Goal: Task Accomplishment & Management: Manage account settings

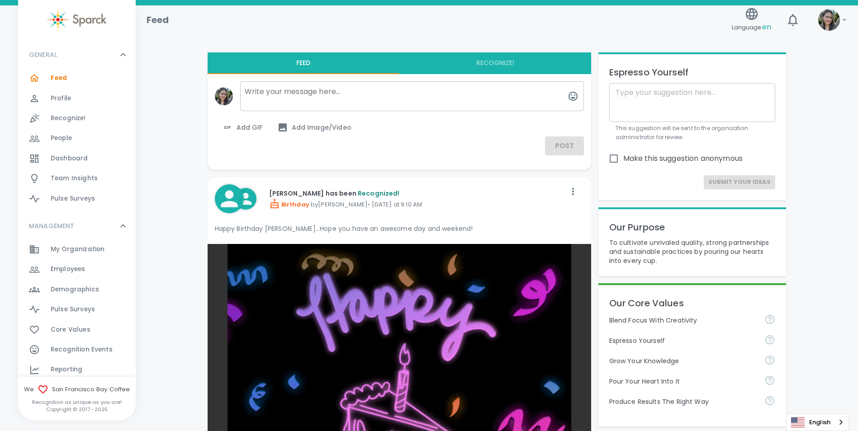
click at [65, 262] on div "Employees 0" at bounding box center [77, 270] width 118 height 20
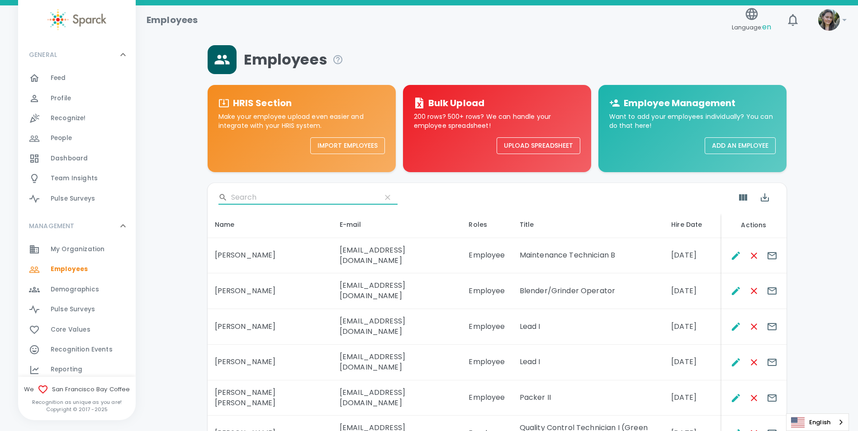
click at [290, 202] on input "Search" at bounding box center [302, 197] width 143 height 14
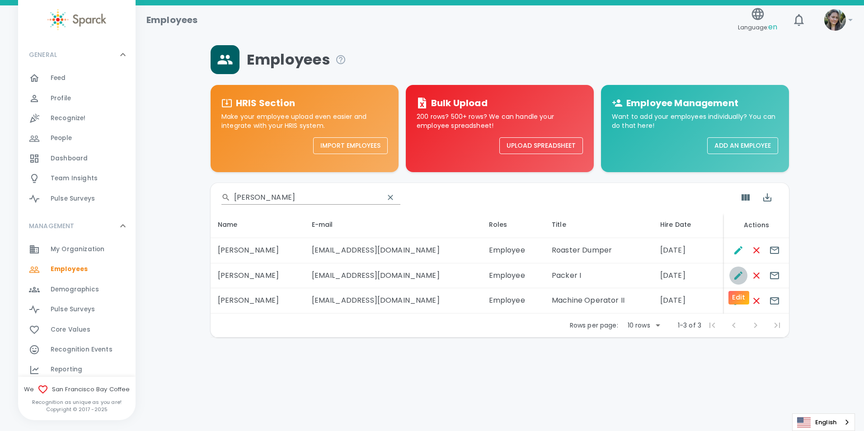
click at [742, 276] on icon "Edit" at bounding box center [738, 275] width 11 height 11
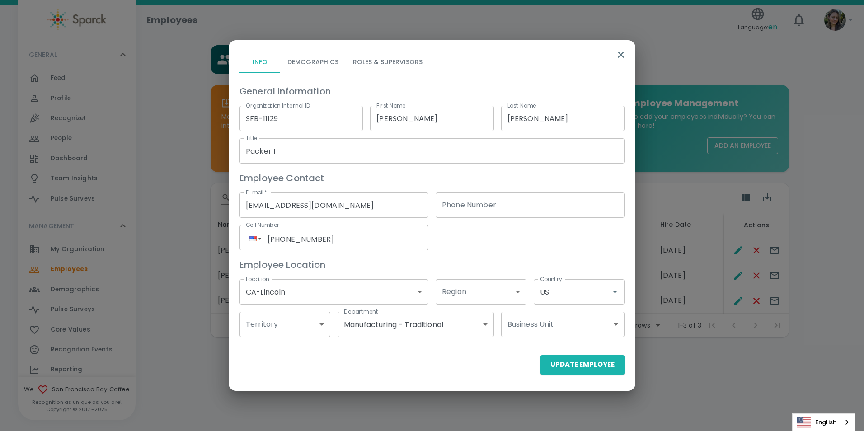
click at [403, 53] on button "Roles & Supervisors" at bounding box center [388, 62] width 84 height 22
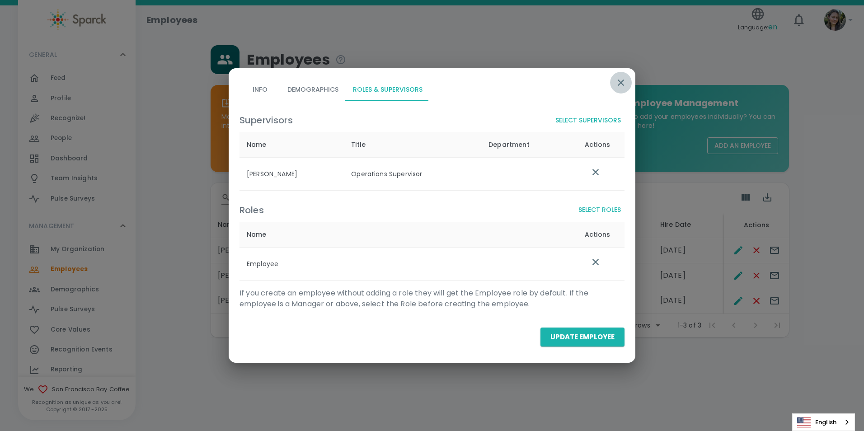
click at [614, 82] on button "button" at bounding box center [621, 83] width 22 height 22
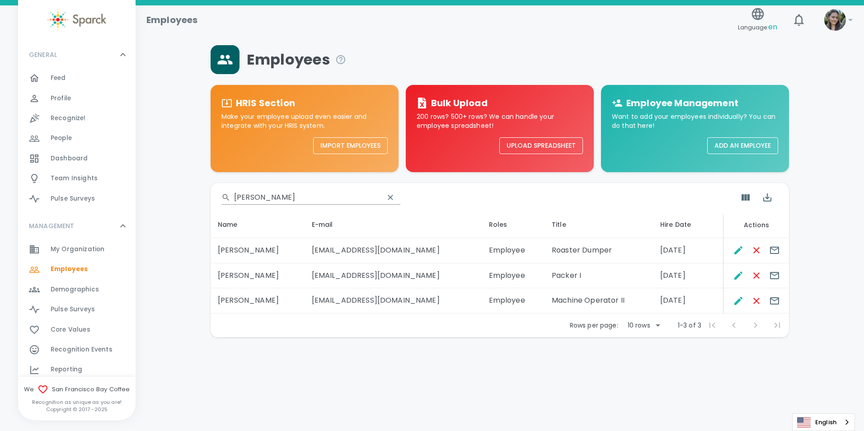
click at [284, 197] on input "[PERSON_NAME]" at bounding box center [305, 197] width 143 height 14
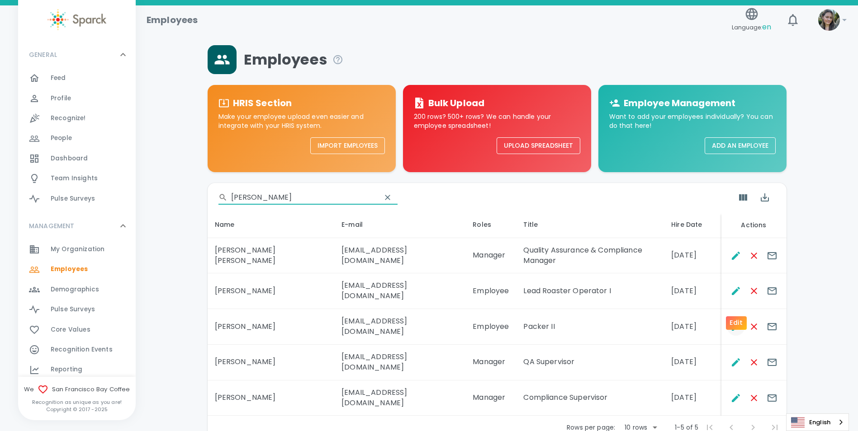
type input "[PERSON_NAME]"
click at [732, 321] on icon "Edit" at bounding box center [735, 326] width 11 height 11
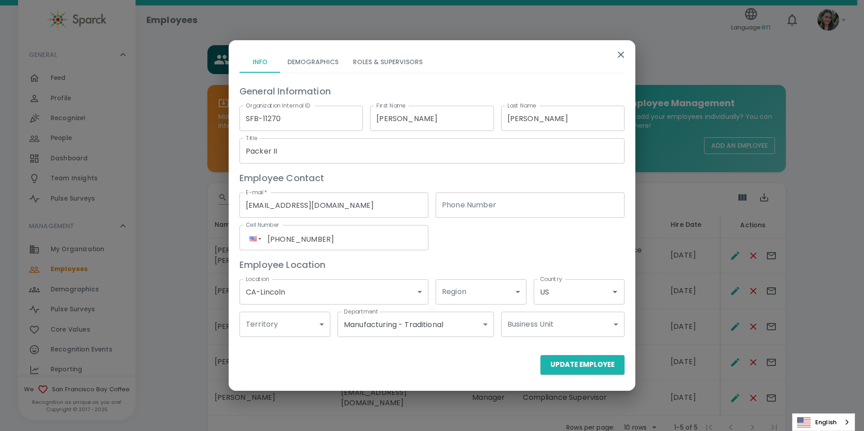
click at [392, 62] on button "Roles & Supervisors" at bounding box center [388, 62] width 84 height 22
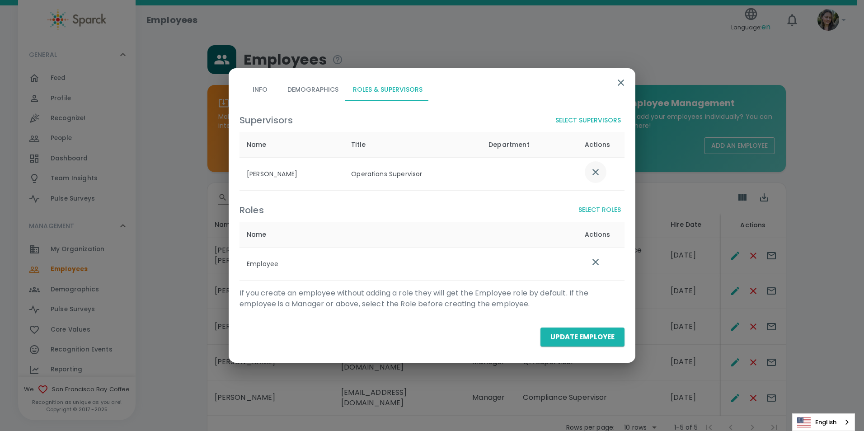
click at [592, 175] on icon "list table" at bounding box center [595, 172] width 11 height 11
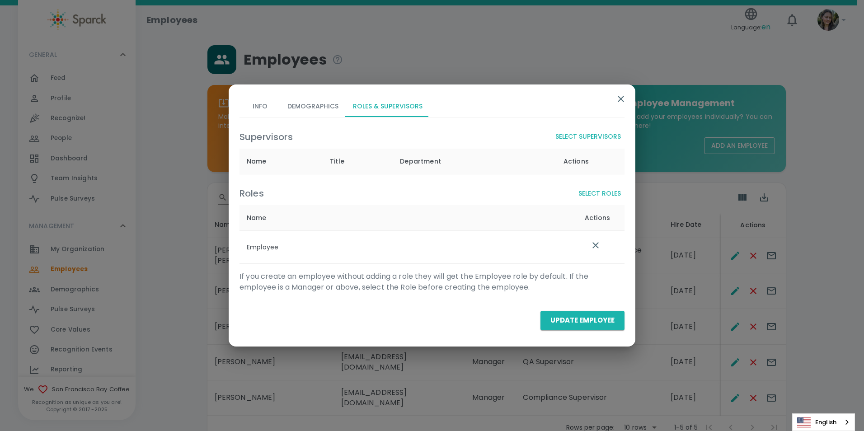
click at [583, 129] on button "Select Supervisors" at bounding box center [588, 136] width 73 height 17
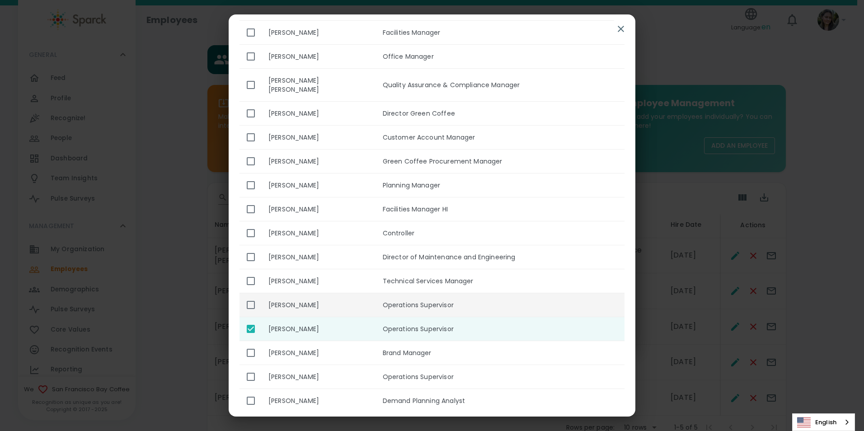
scroll to position [136, 0]
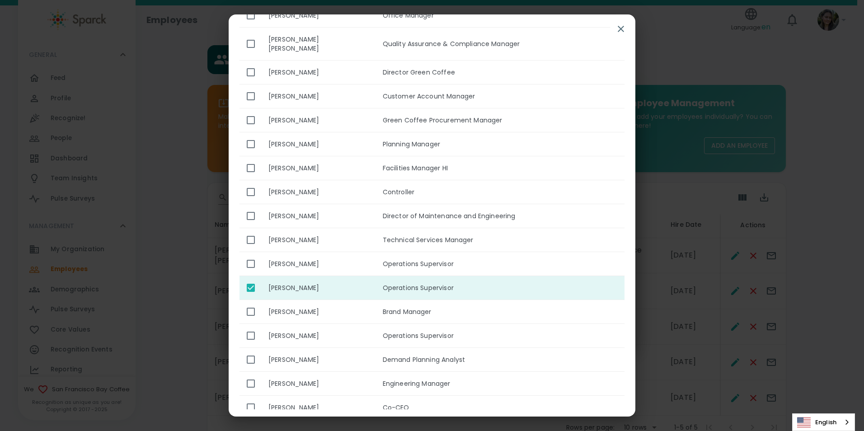
click at [253, 279] on input "enhanced table" at bounding box center [250, 288] width 19 height 19
checkbox input "false"
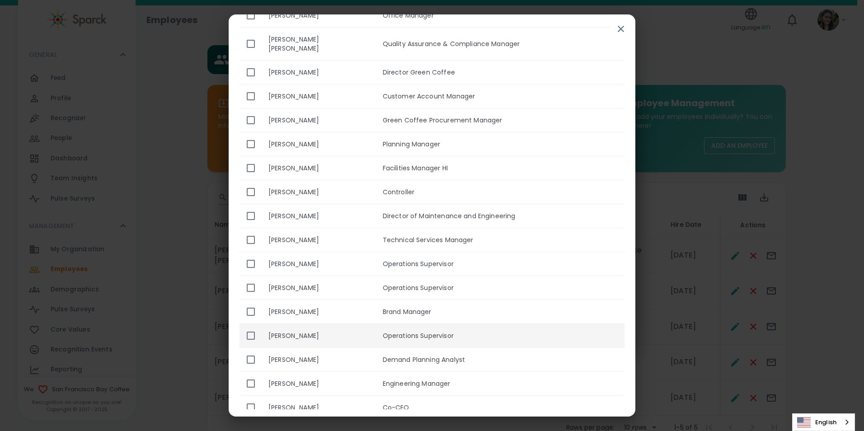
click at [247, 326] on input "enhanced table" at bounding box center [250, 335] width 19 height 19
checkbox input "true"
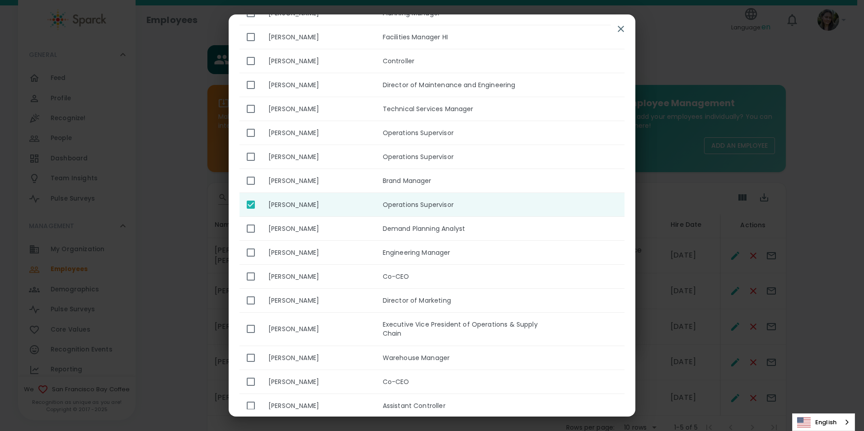
scroll to position [0, 0]
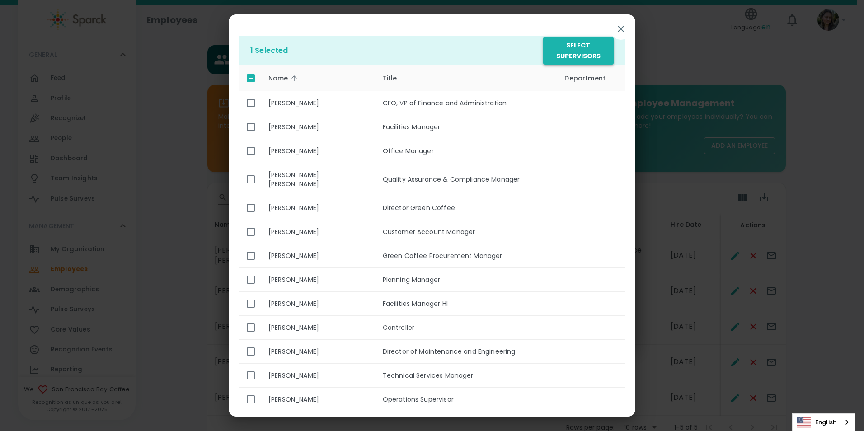
click at [568, 58] on button "Select Supervisors" at bounding box center [578, 51] width 71 height 28
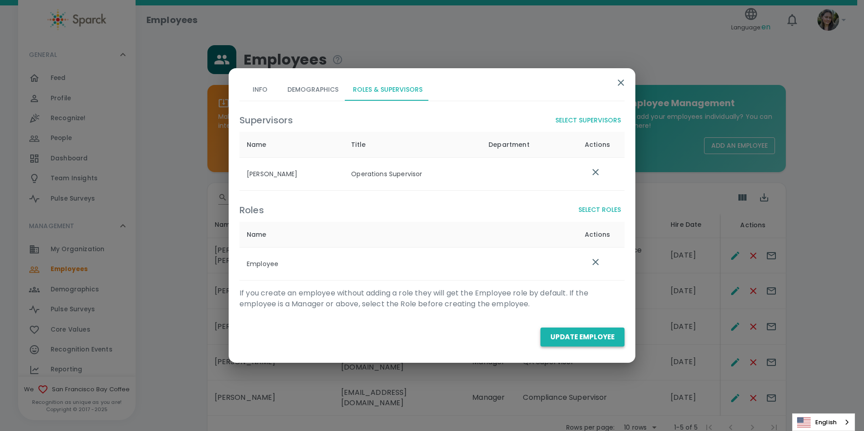
click at [589, 337] on button "Update Employee" at bounding box center [583, 337] width 84 height 19
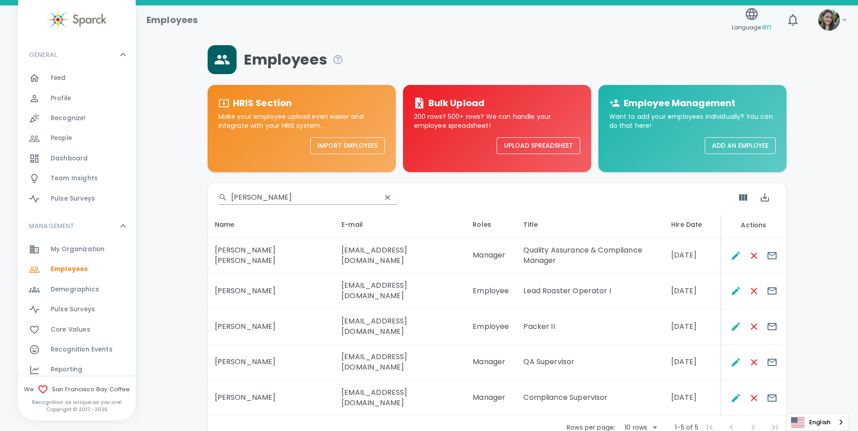
click at [261, 201] on input "[PERSON_NAME]" at bounding box center [302, 197] width 143 height 14
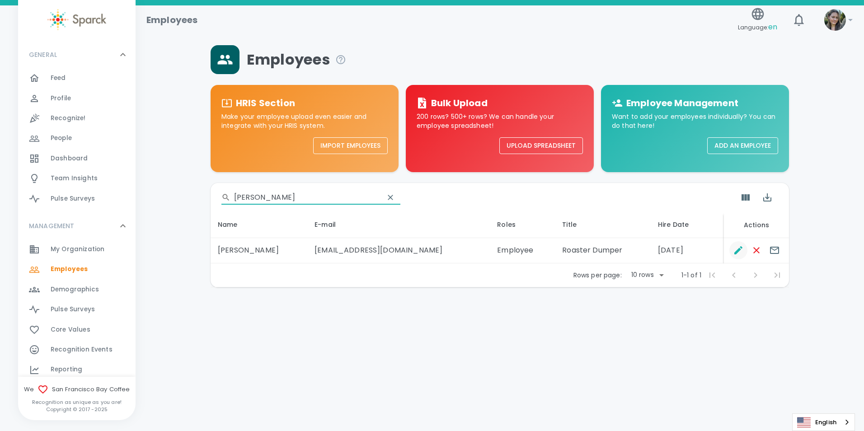
type input "[PERSON_NAME]"
click at [741, 252] on icon "Edit" at bounding box center [738, 250] width 11 height 11
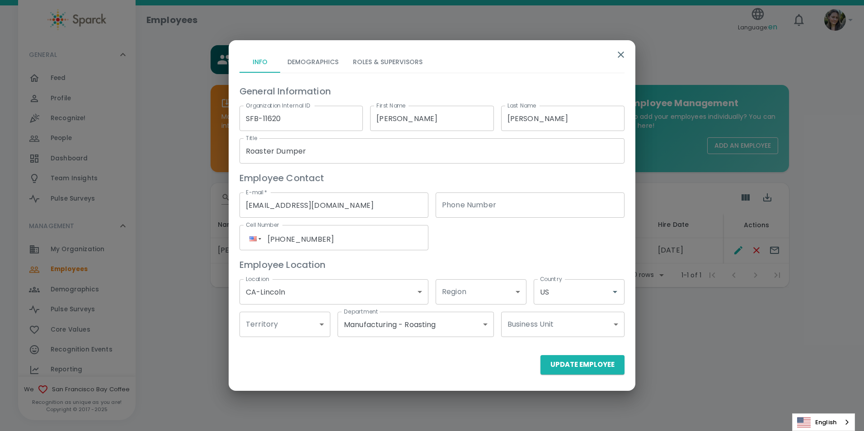
click at [388, 64] on button "Roles & Supervisors" at bounding box center [388, 62] width 84 height 22
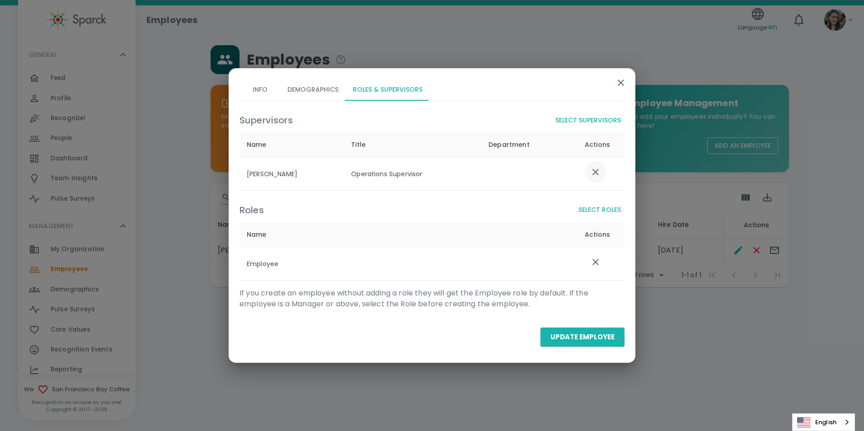
click at [596, 175] on icon "list table" at bounding box center [595, 172] width 11 height 11
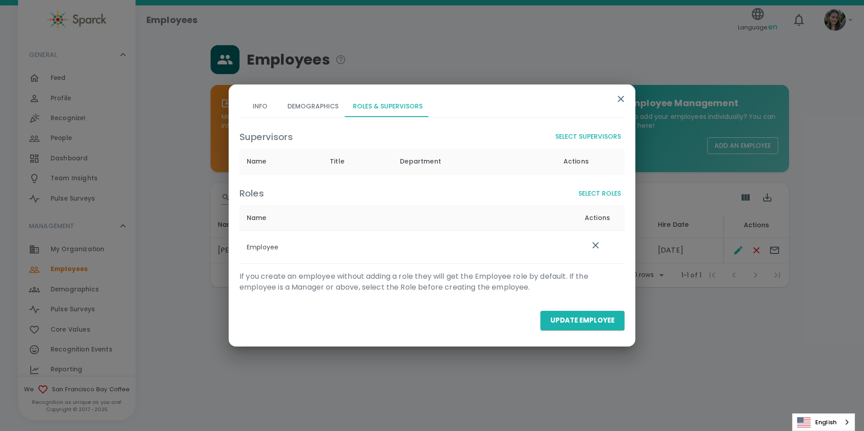
click at [591, 133] on button "Select Supervisors" at bounding box center [588, 136] width 73 height 17
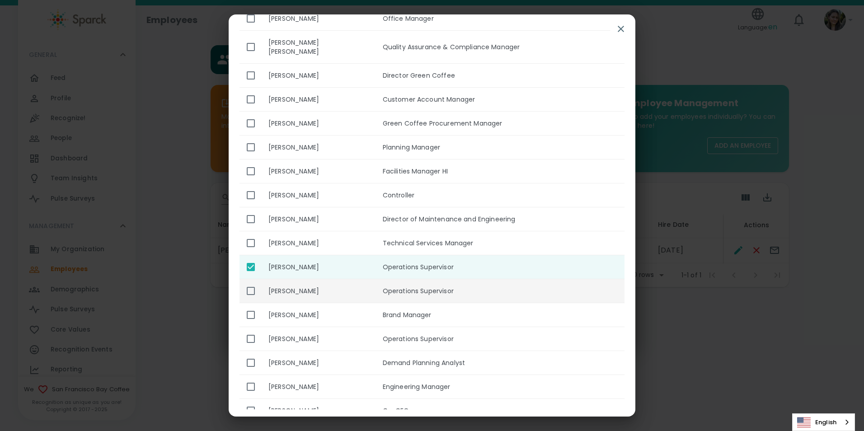
scroll to position [136, 0]
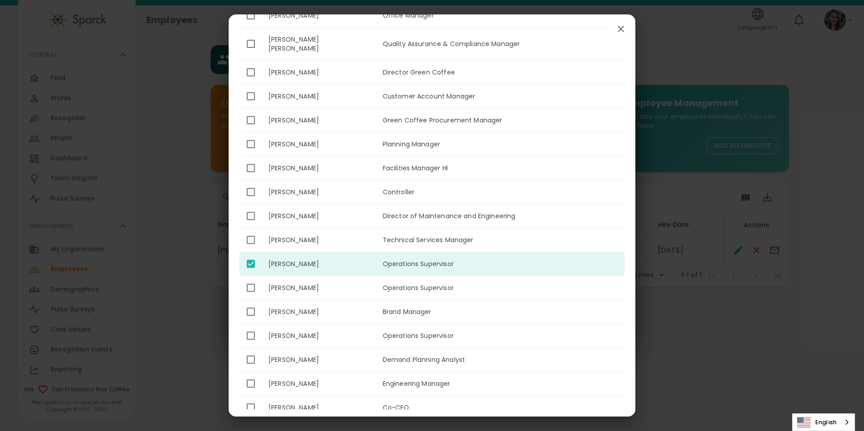
click at [248, 255] on input "enhanced table" at bounding box center [250, 264] width 19 height 19
checkbox input "false"
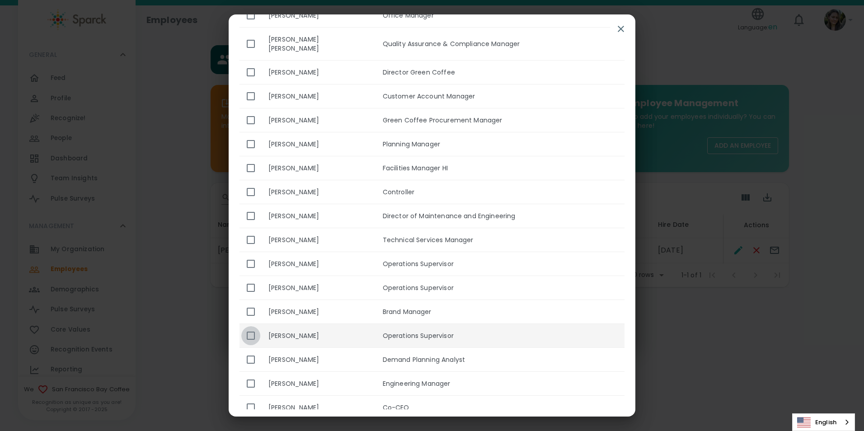
click at [257, 330] on input "enhanced table" at bounding box center [250, 335] width 19 height 19
checkbox input "true"
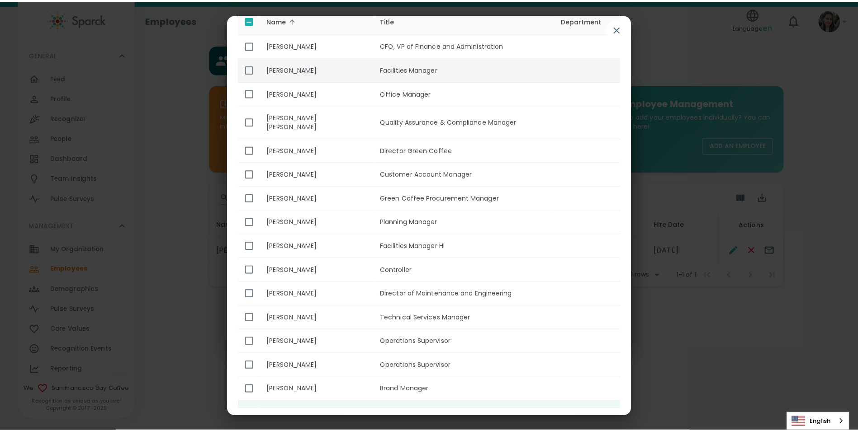
scroll to position [0, 0]
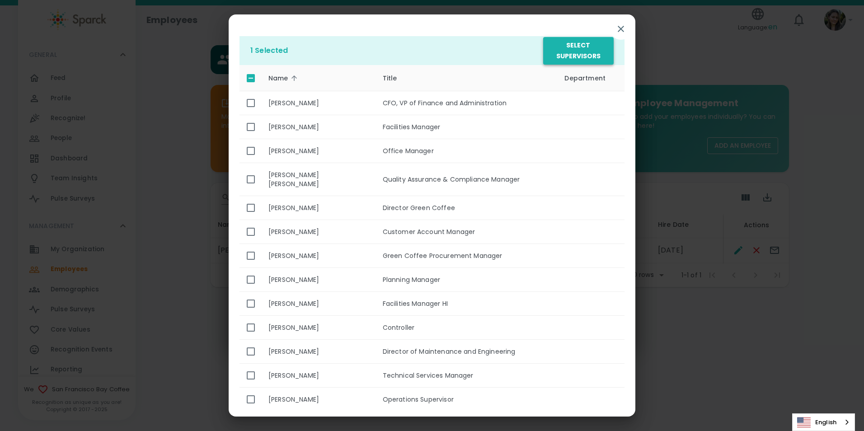
click at [583, 41] on button "Select Supervisors" at bounding box center [578, 51] width 71 height 28
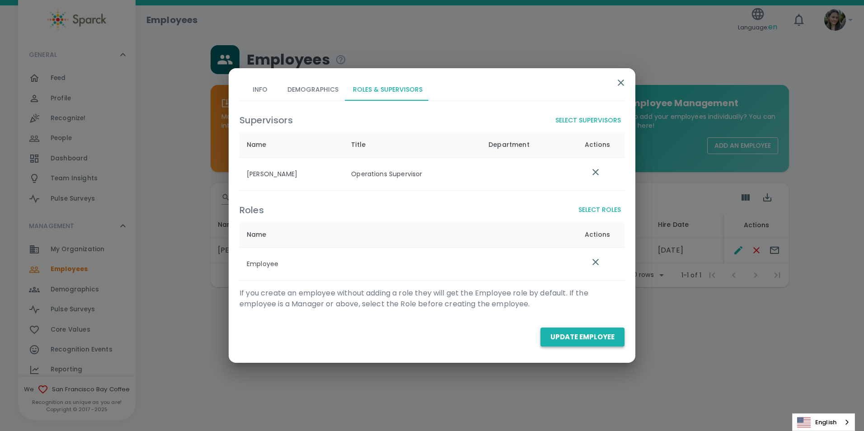
click at [580, 336] on button "Update Employee" at bounding box center [583, 337] width 84 height 19
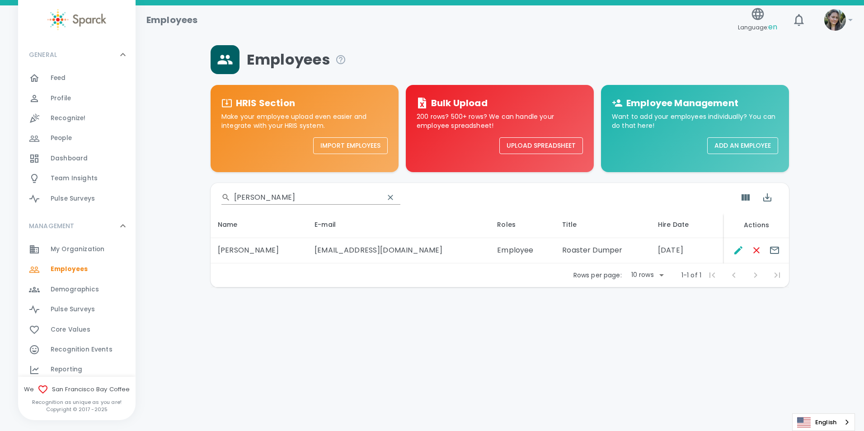
click at [288, 200] on input "[PERSON_NAME]" at bounding box center [305, 197] width 143 height 14
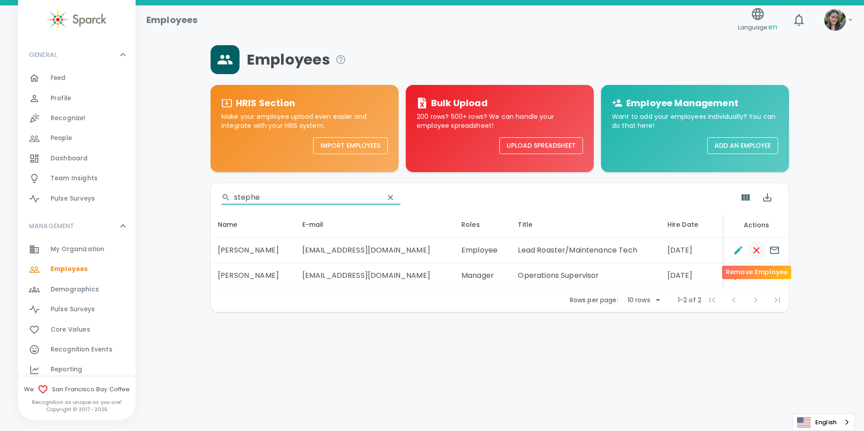
type input "stephe"
click at [756, 249] on icon "Remove Employee" at bounding box center [756, 250] width 11 height 11
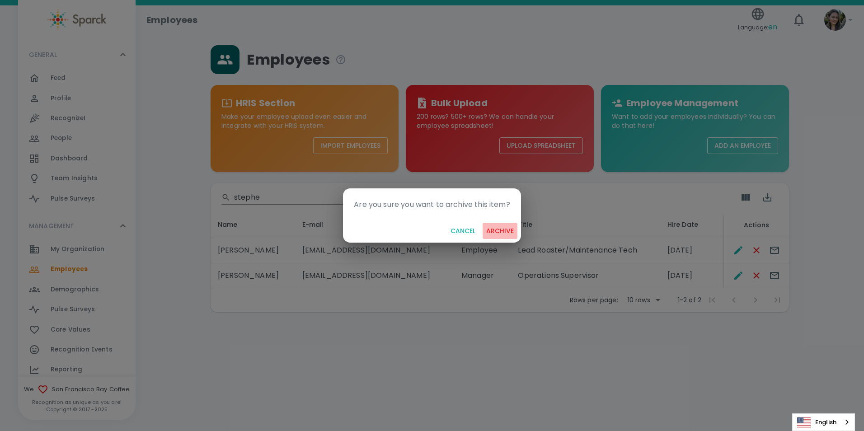
click at [496, 229] on button "archive" at bounding box center [500, 231] width 35 height 17
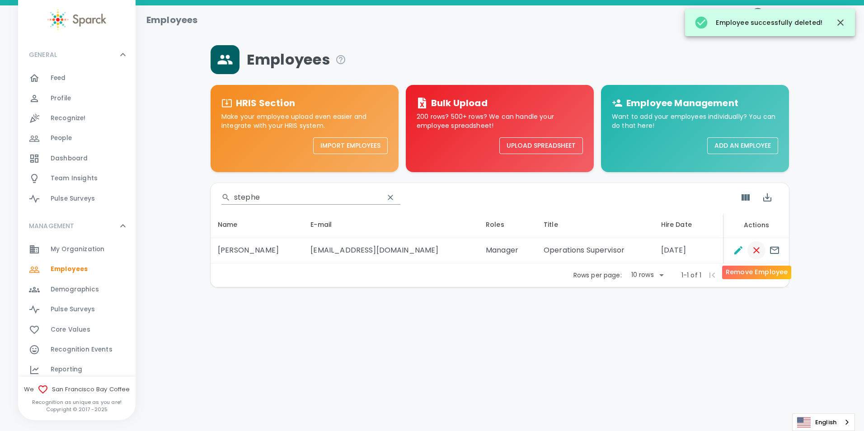
click at [756, 249] on icon "Remove Employee" at bounding box center [757, 250] width 6 height 6
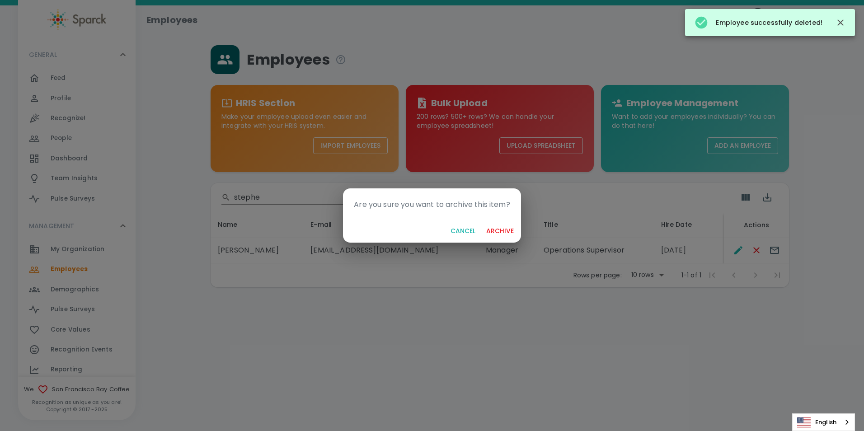
click at [510, 230] on button "archive" at bounding box center [500, 231] width 35 height 17
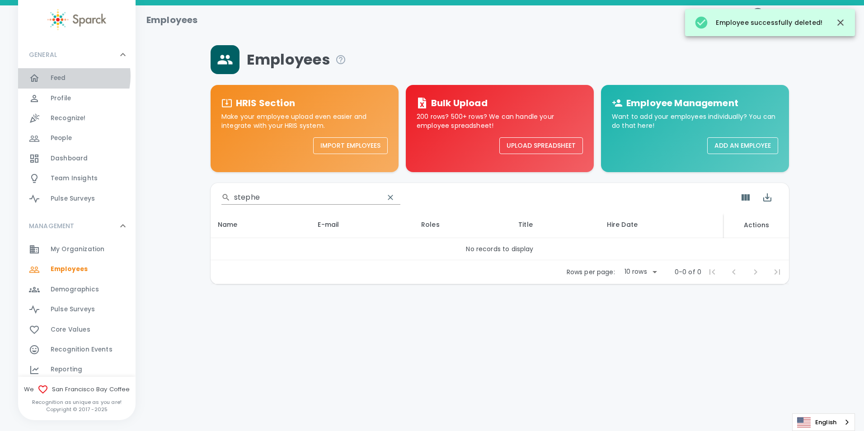
click at [65, 76] on span "Feed" at bounding box center [58, 78] width 15 height 9
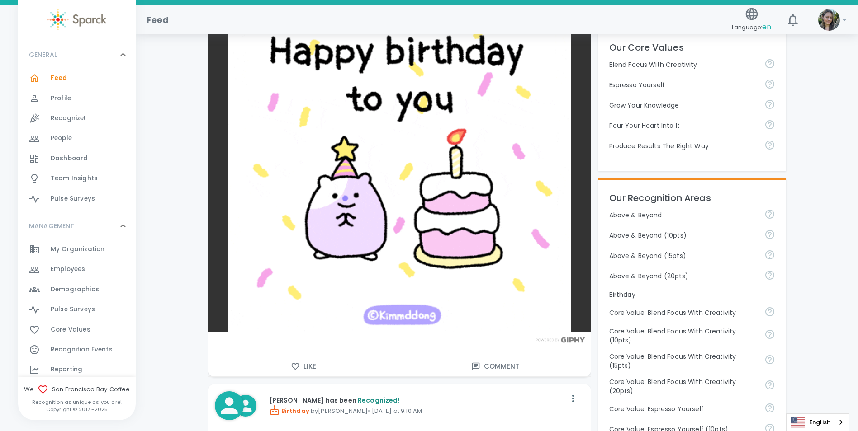
scroll to position [271, 0]
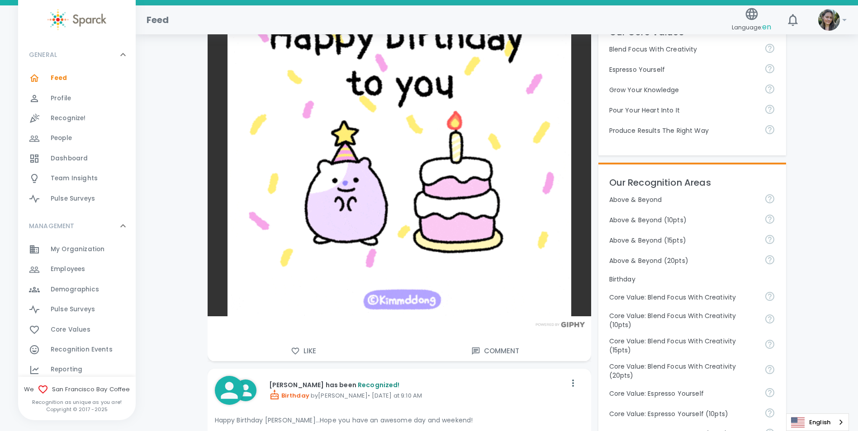
click at [295, 347] on icon "button" at bounding box center [295, 351] width 9 height 9
